Goal: Task Accomplishment & Management: Manage account settings

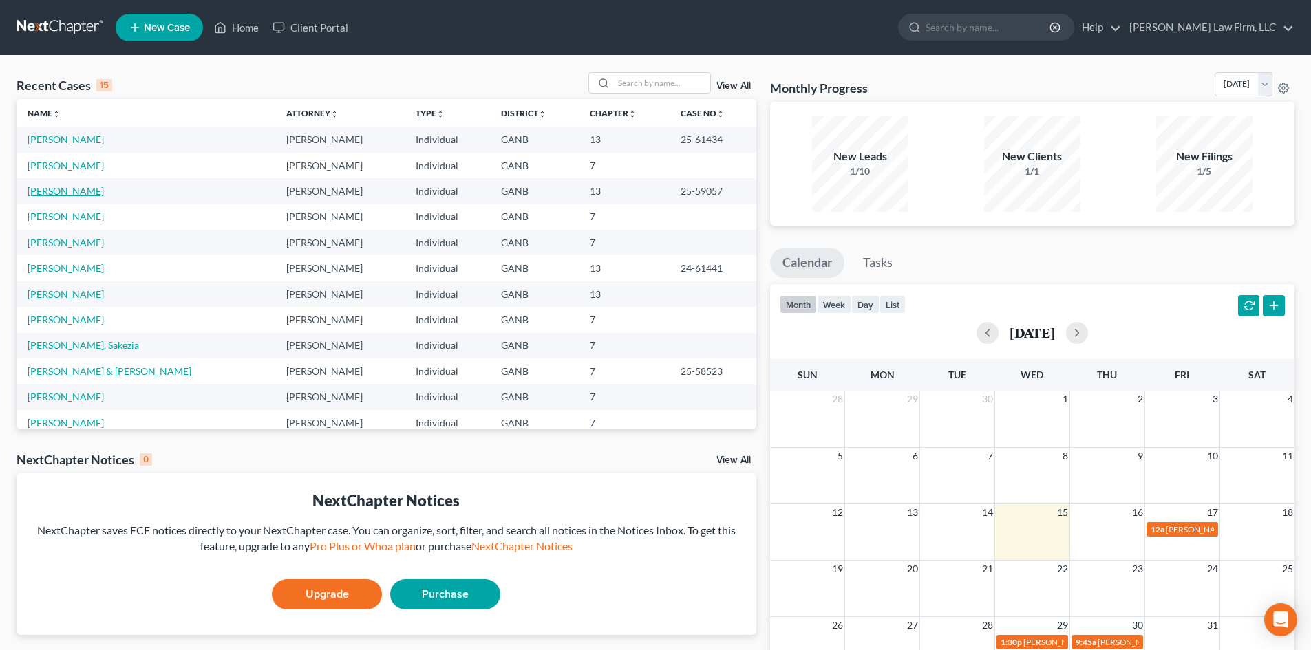
click at [83, 191] on link "[PERSON_NAME]" at bounding box center [66, 191] width 76 height 12
select select "6"
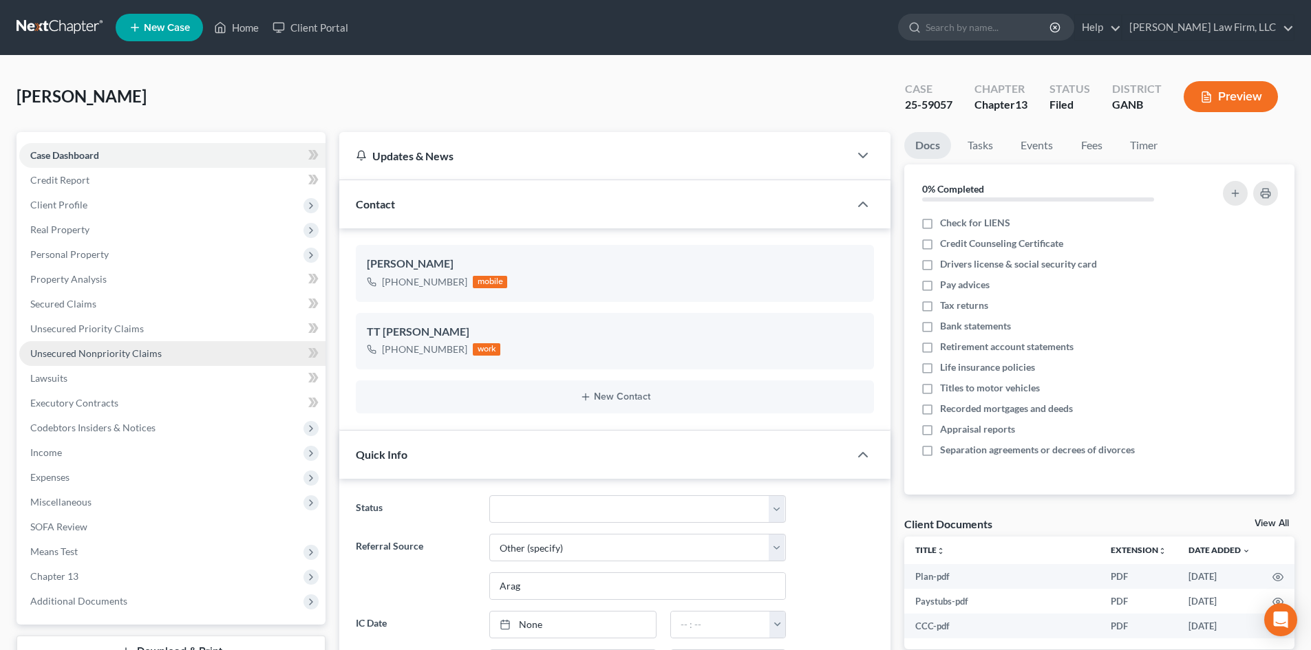
click at [137, 354] on span "Unsecured Nonpriority Claims" at bounding box center [95, 354] width 131 height 12
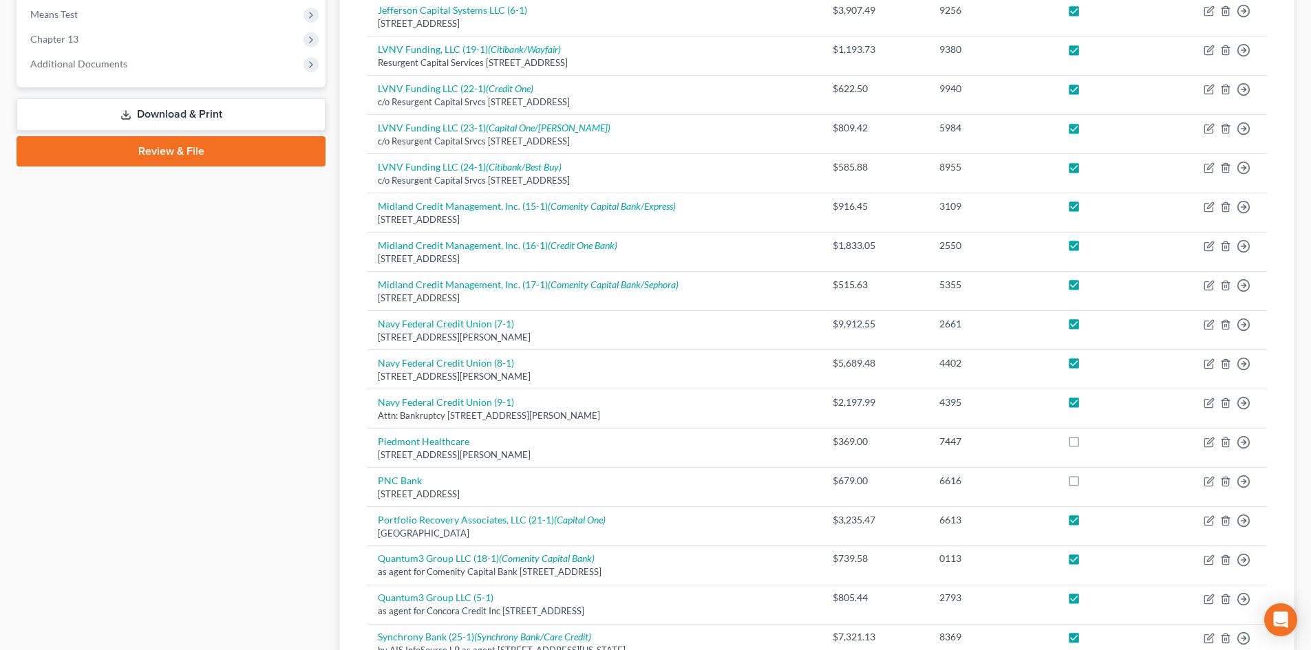
scroll to position [551, 0]
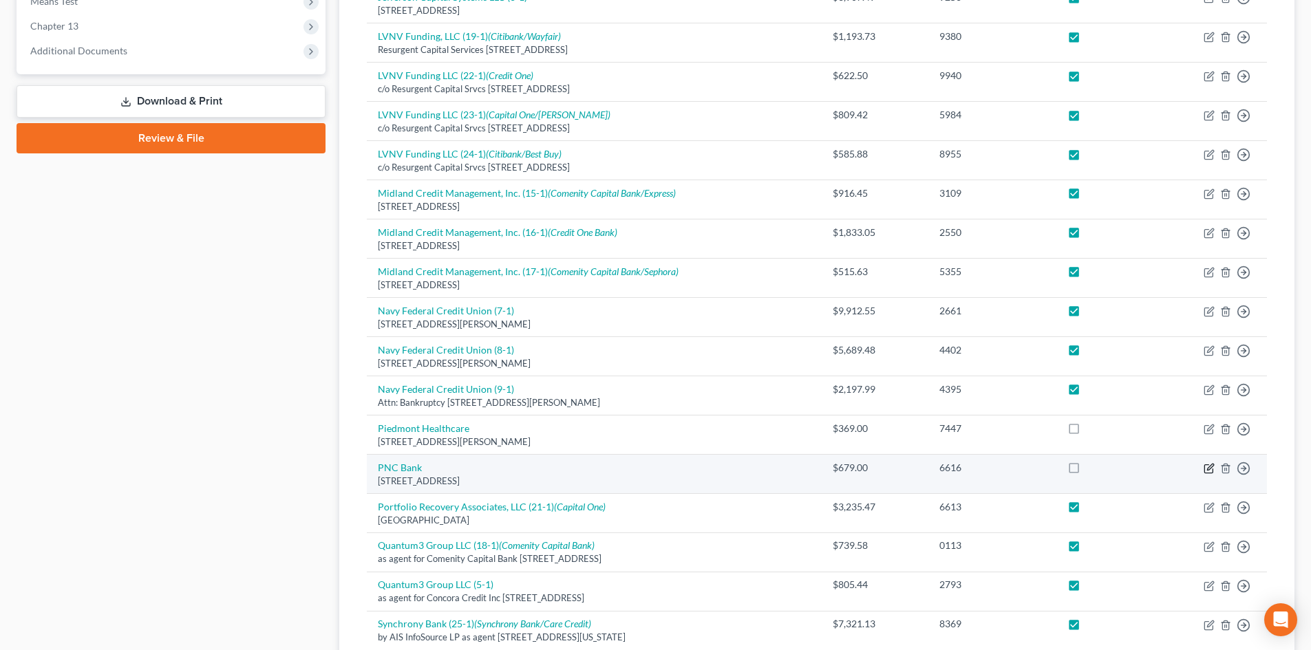
click at [1209, 469] on icon "button" at bounding box center [1209, 468] width 11 height 11
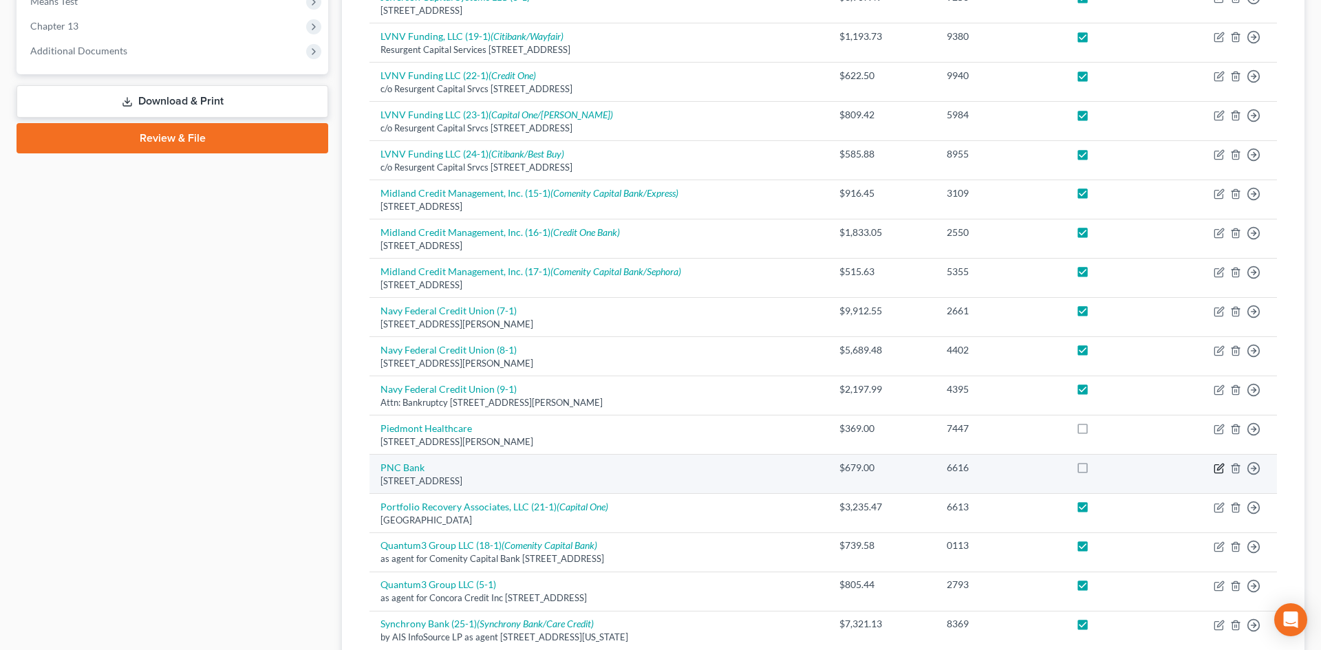
select select "36"
select select "2"
select select "0"
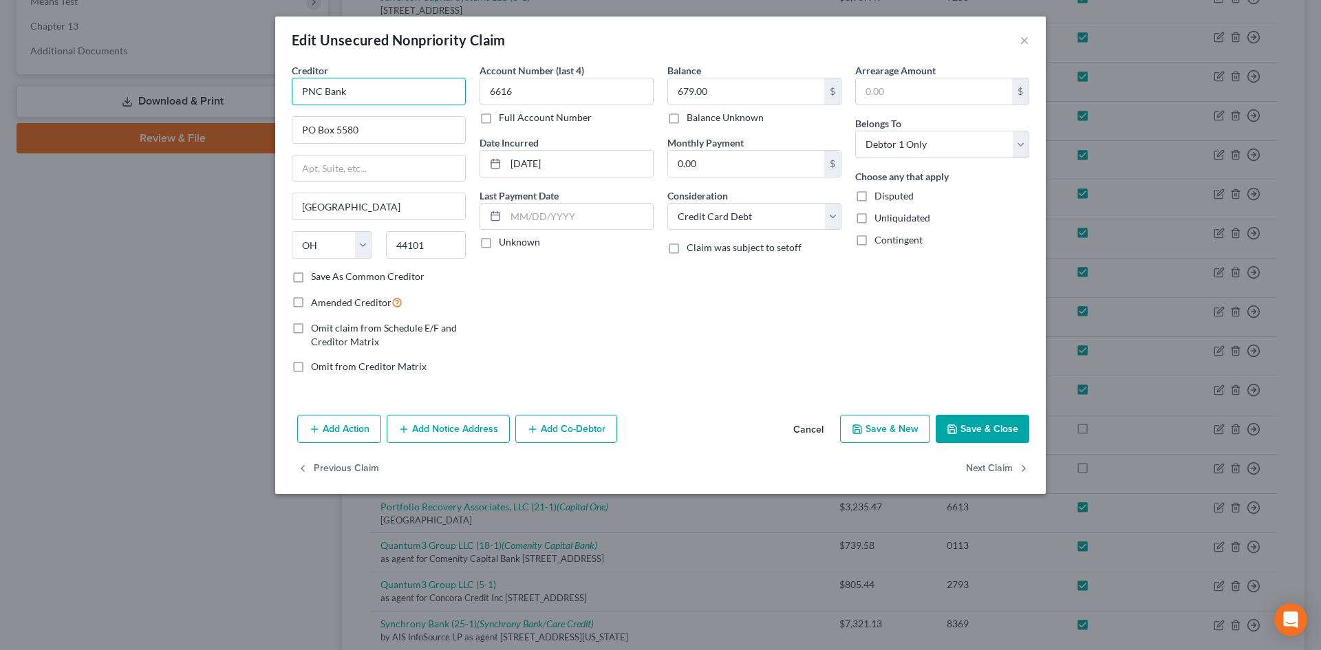
click at [392, 95] on input "PNC Bank" at bounding box center [379, 92] width 174 height 28
type input "PNC Bank, NA (32-1)"
click at [340, 131] on input "PO Box 5580" at bounding box center [378, 130] width 173 height 26
type input "PO Box 94982"
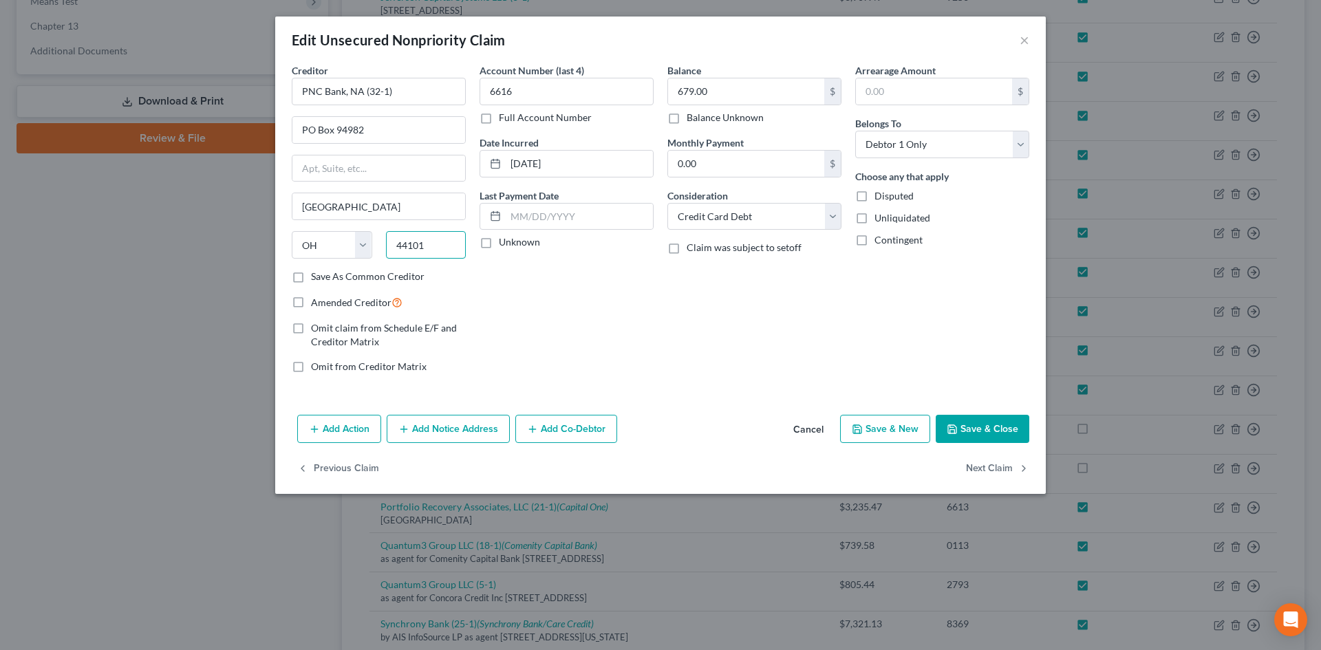
click at [434, 253] on input "44101" at bounding box center [426, 245] width 81 height 28
click at [696, 92] on input "679.00" at bounding box center [746, 91] width 156 height 26
type input "667.48"
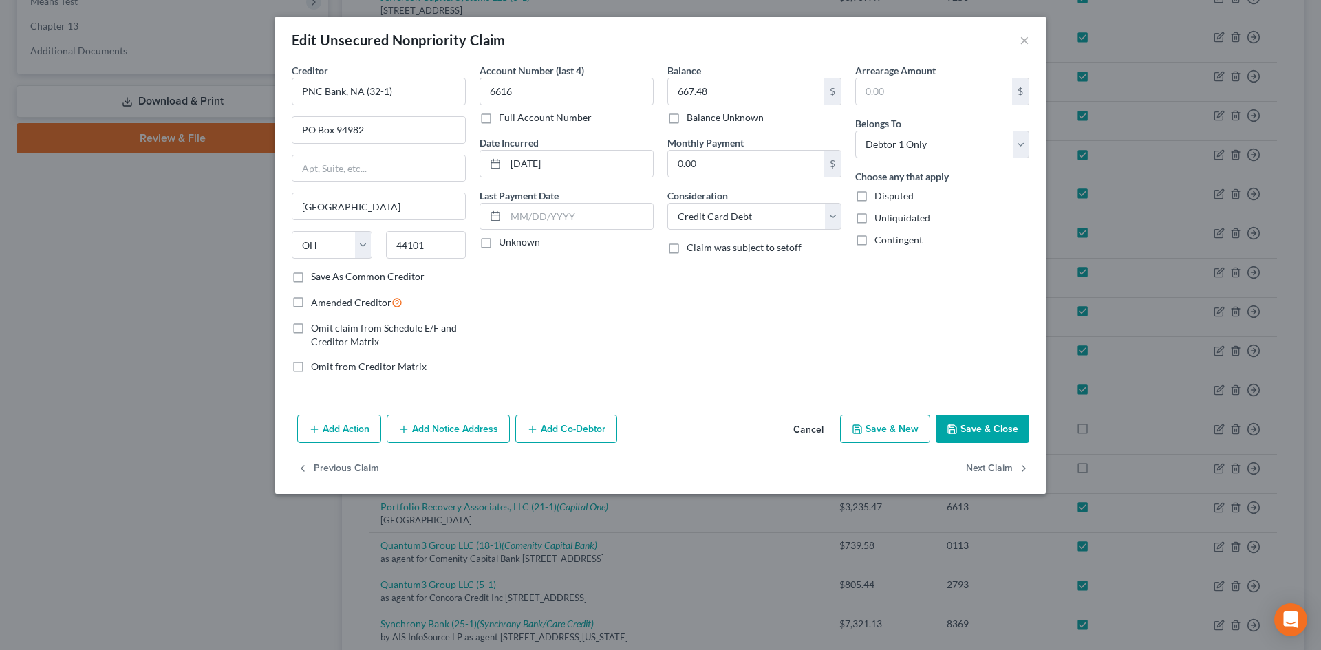
click at [727, 316] on div "Balance 667.48 $ Balance Unknown Balance Undetermined 667.48 $ Balance Unknown …" at bounding box center [755, 223] width 188 height 321
click at [311, 300] on label "Amended Creditor" at bounding box center [357, 303] width 92 height 16
click at [317, 300] on input "Amended Creditor" at bounding box center [321, 299] width 9 height 9
checkbox input "true"
click at [977, 428] on button "Save & Close" at bounding box center [983, 429] width 94 height 29
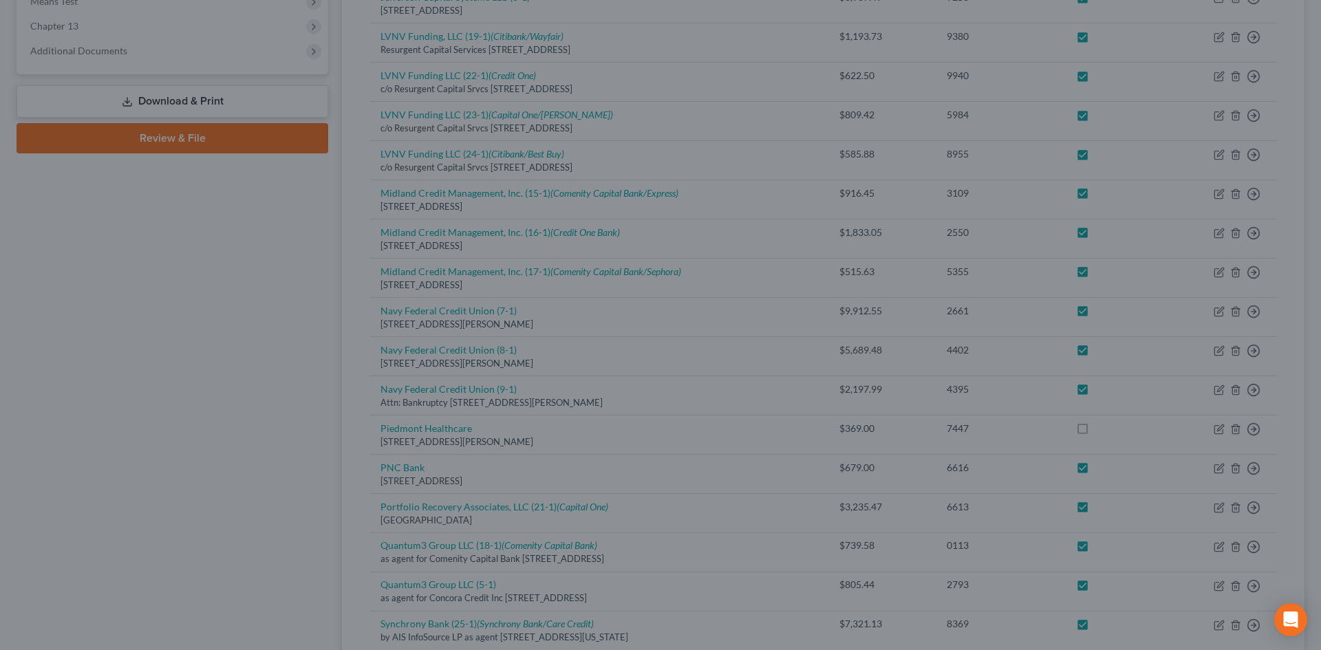
checkbox input "true"
